Goal: Navigation & Orientation: Find specific page/section

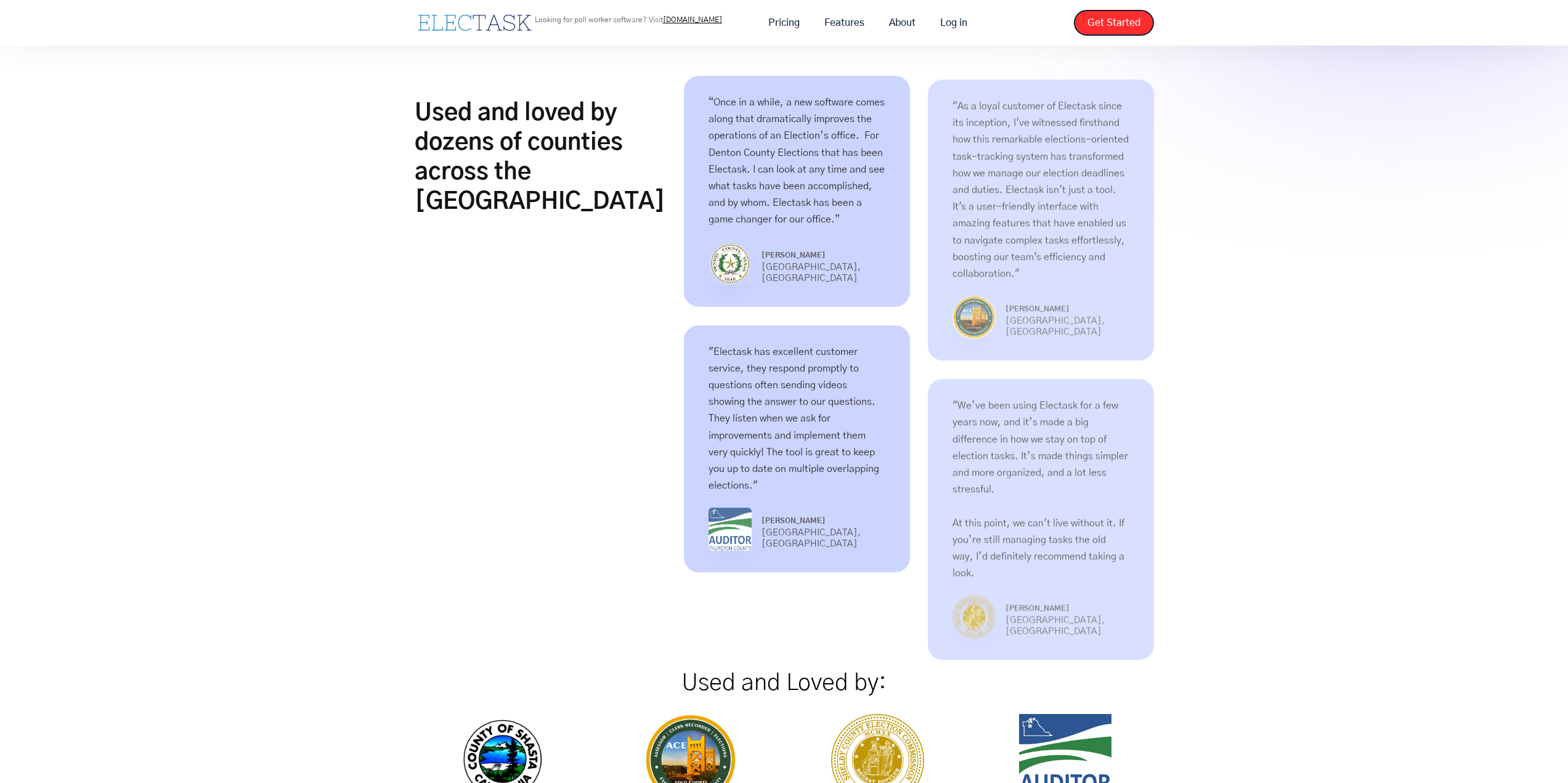
scroll to position [986, 0]
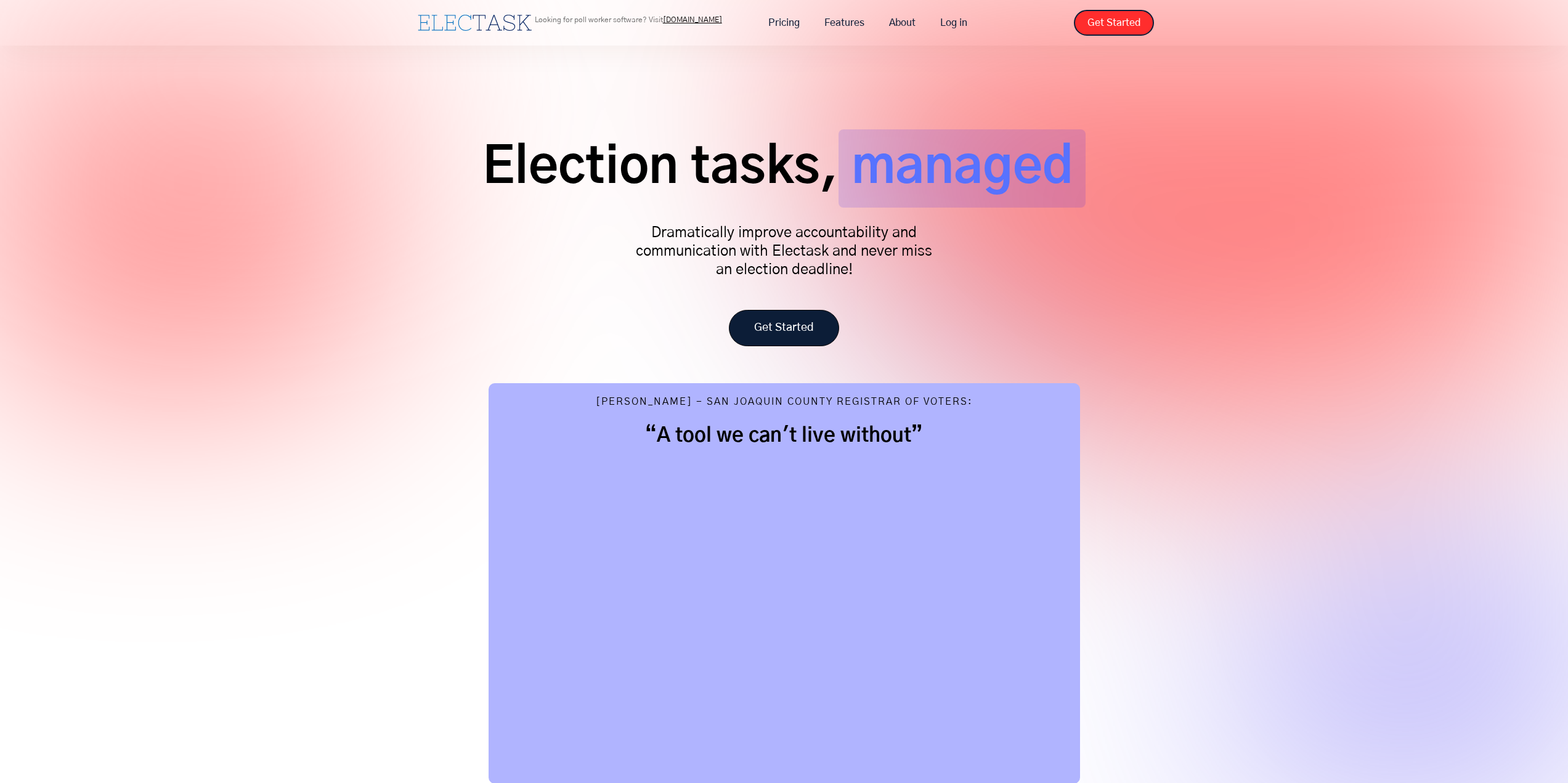
click at [821, 327] on link "Get Started" at bounding box center [784, 328] width 111 height 36
click at [702, 241] on p "Dramatically improve accountability and communication with Electask and never m…" at bounding box center [784, 251] width 308 height 55
click at [828, 335] on link "Get Started" at bounding box center [784, 328] width 111 height 36
